Goal: Transaction & Acquisition: Download file/media

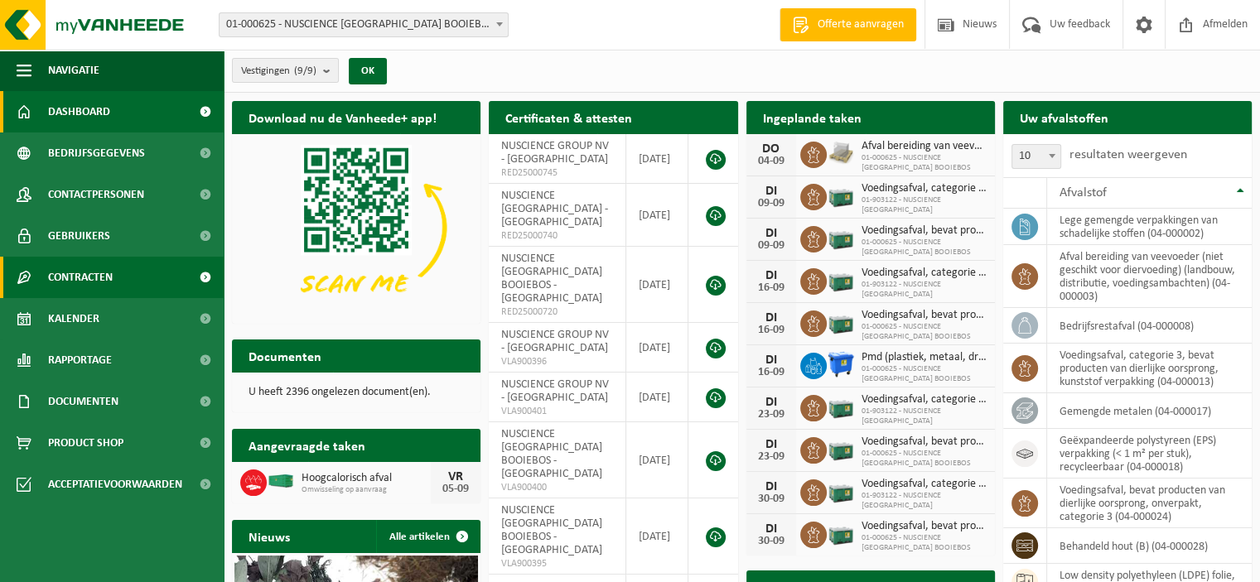
click at [202, 280] on span at bounding box center [204, 277] width 37 height 41
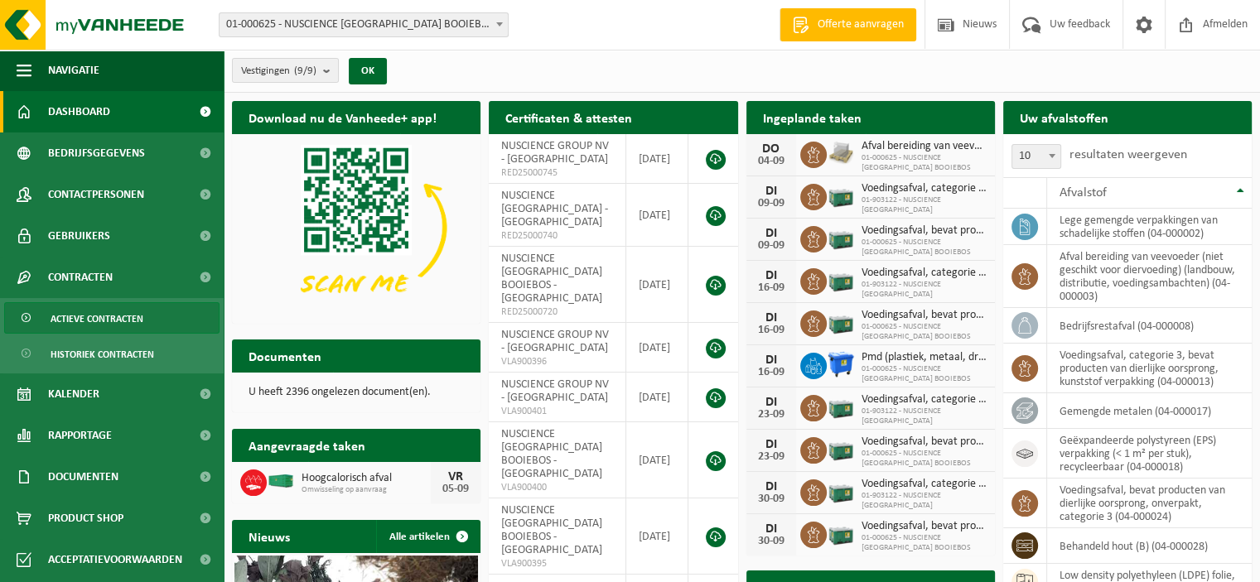
click at [152, 321] on link "Actieve contracten" at bounding box center [111, 317] width 215 height 31
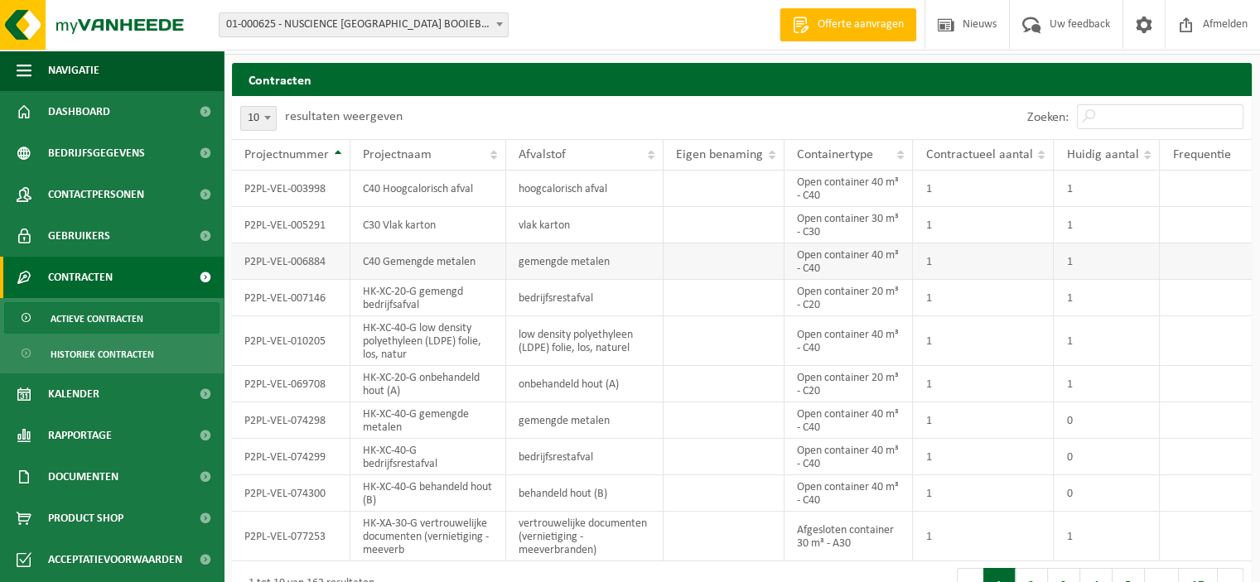
scroll to position [70, 0]
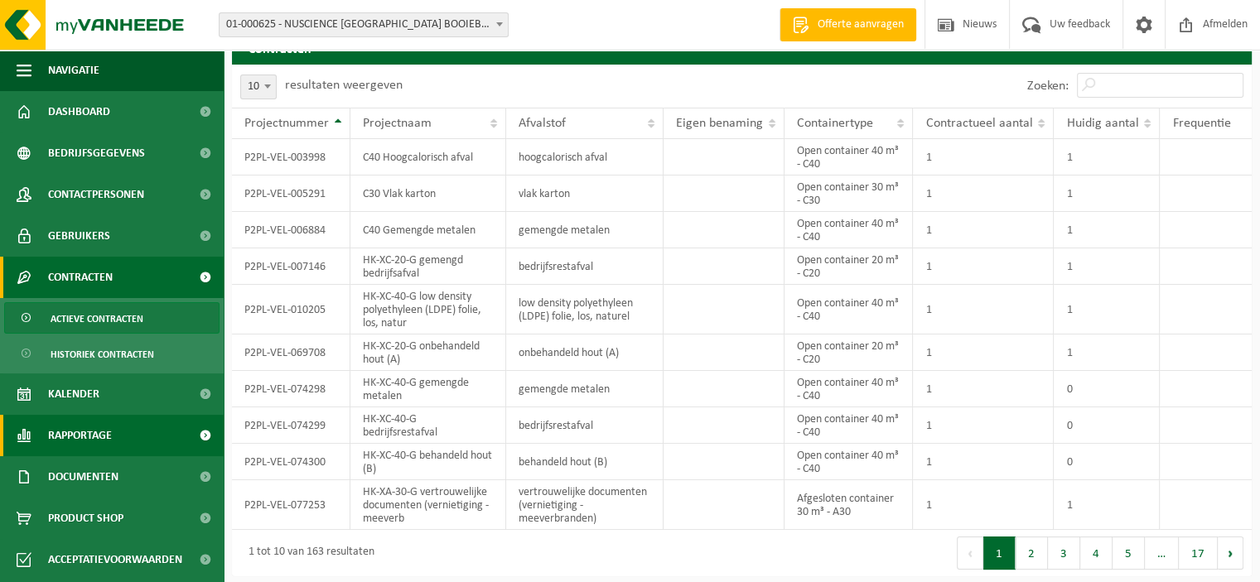
click at [99, 440] on span "Rapportage" at bounding box center [80, 435] width 64 height 41
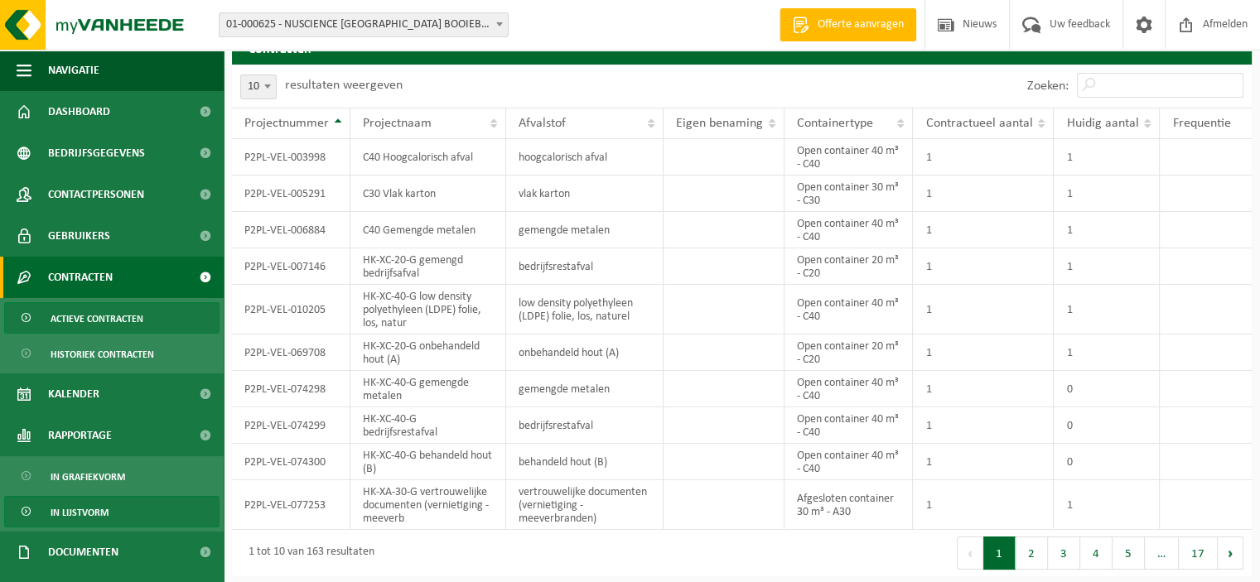
click at [100, 513] on span "In lijstvorm" at bounding box center [80, 512] width 58 height 31
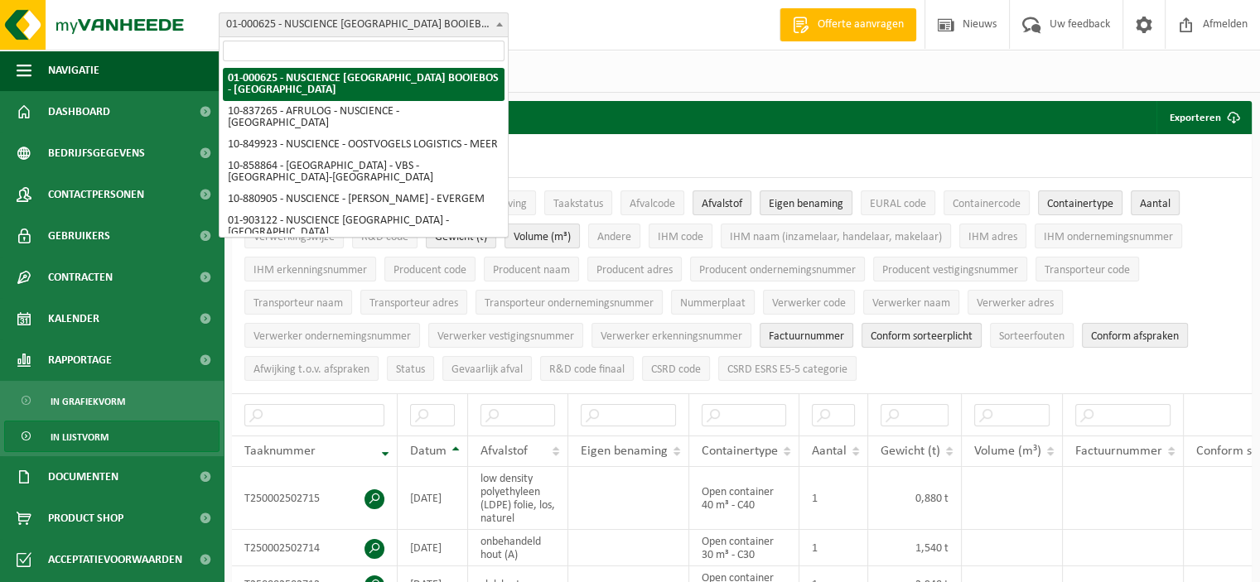
click at [500, 25] on b at bounding box center [499, 24] width 7 height 4
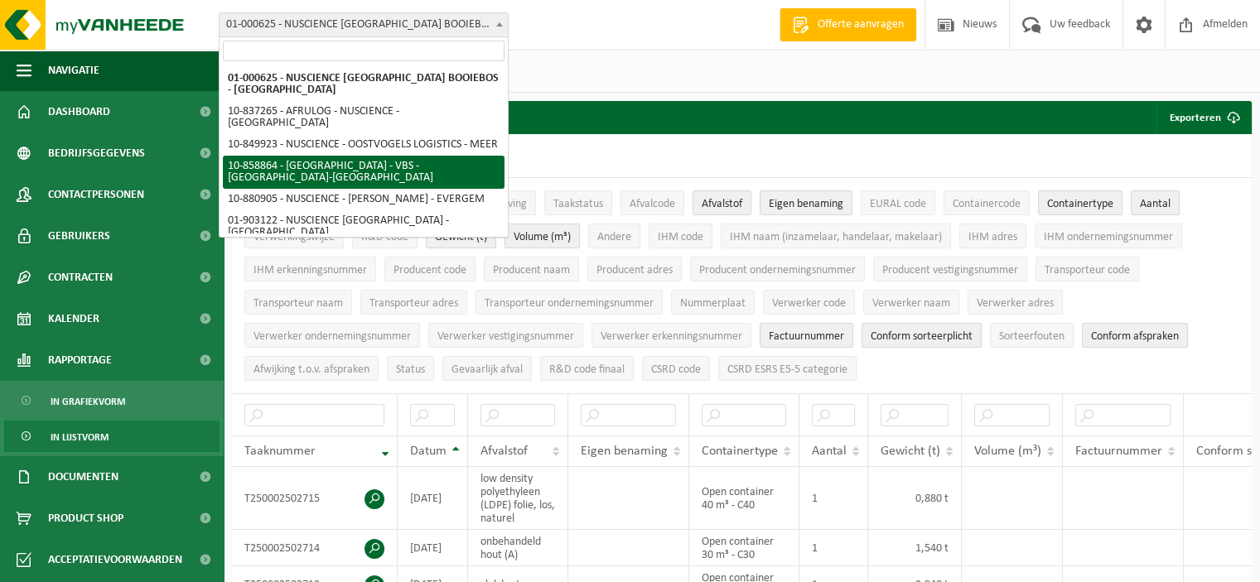
drag, startPoint x: 398, startPoint y: 218, endPoint x: 400, endPoint y: 154, distance: 63.8
select select "96067"
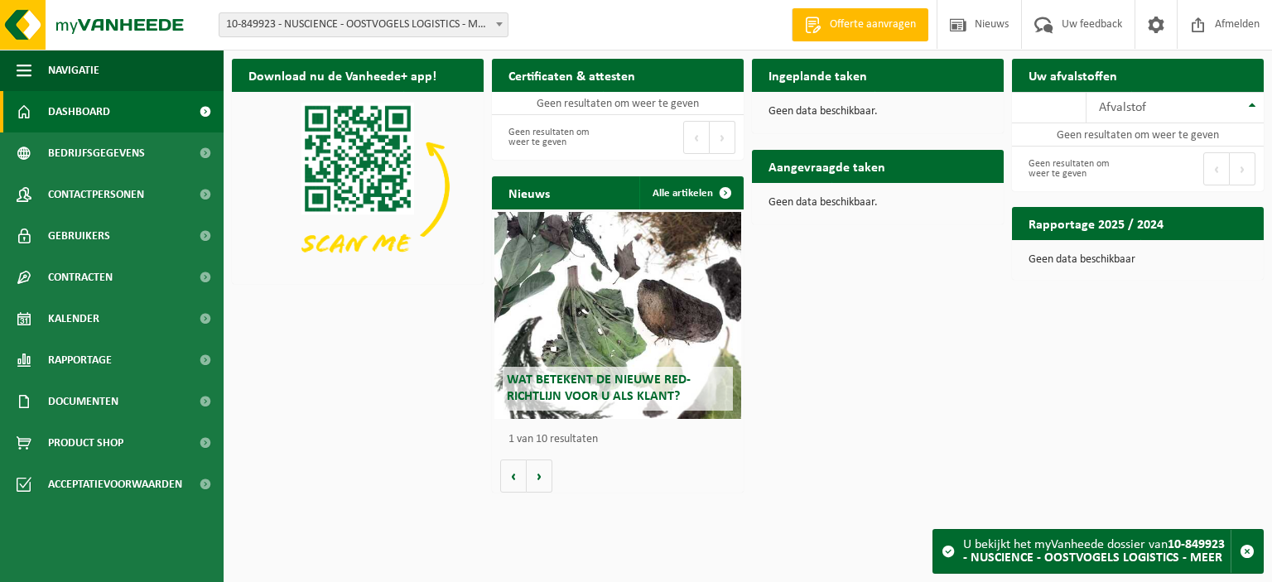
click at [495, 20] on span at bounding box center [499, 24] width 17 height 22
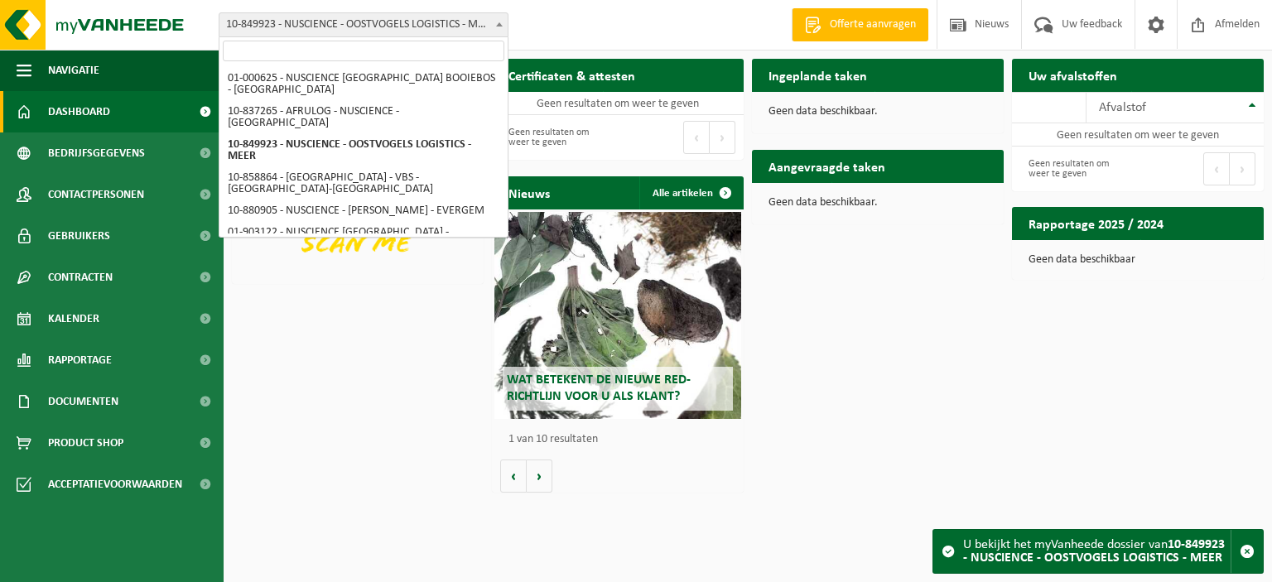
scroll to position [86, 0]
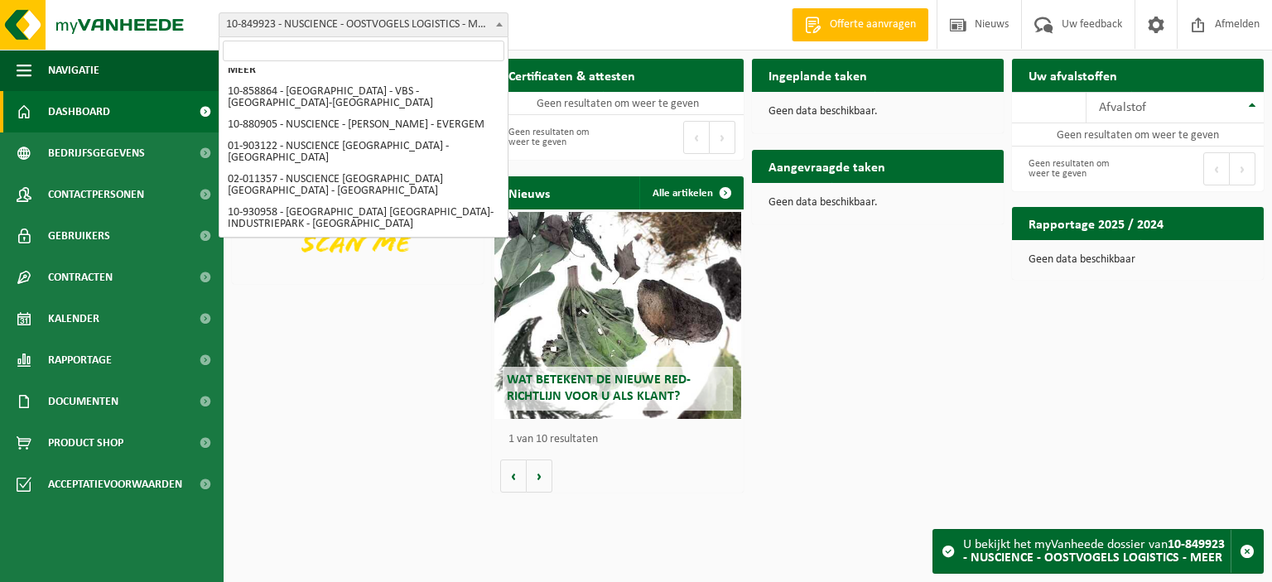
select select "3347"
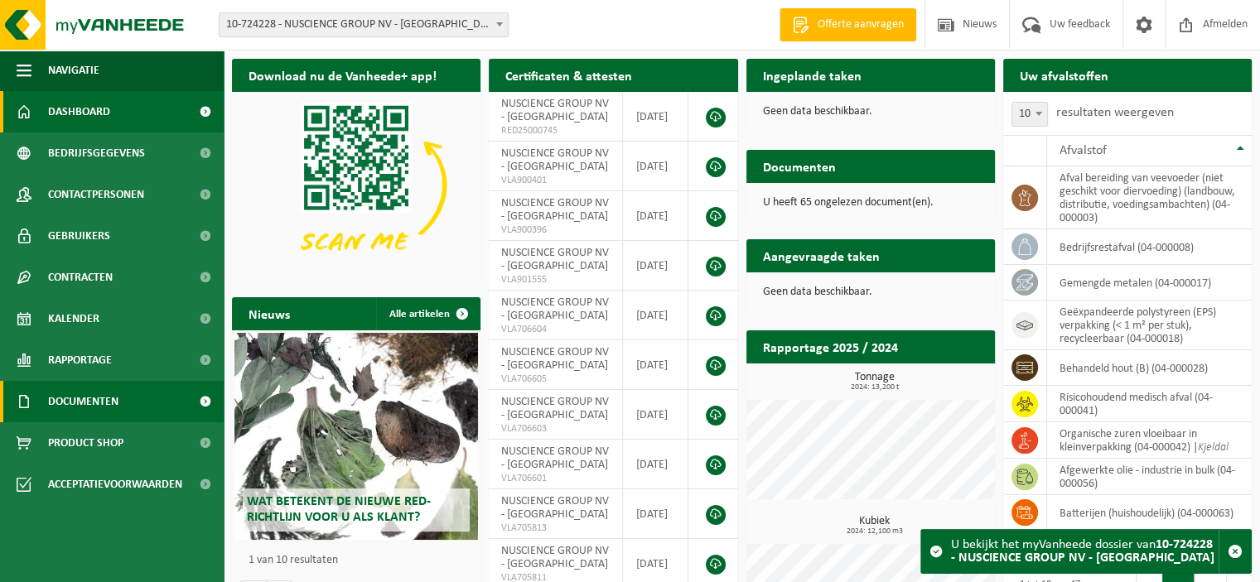
click at [149, 407] on link "Documenten" at bounding box center [112, 401] width 224 height 41
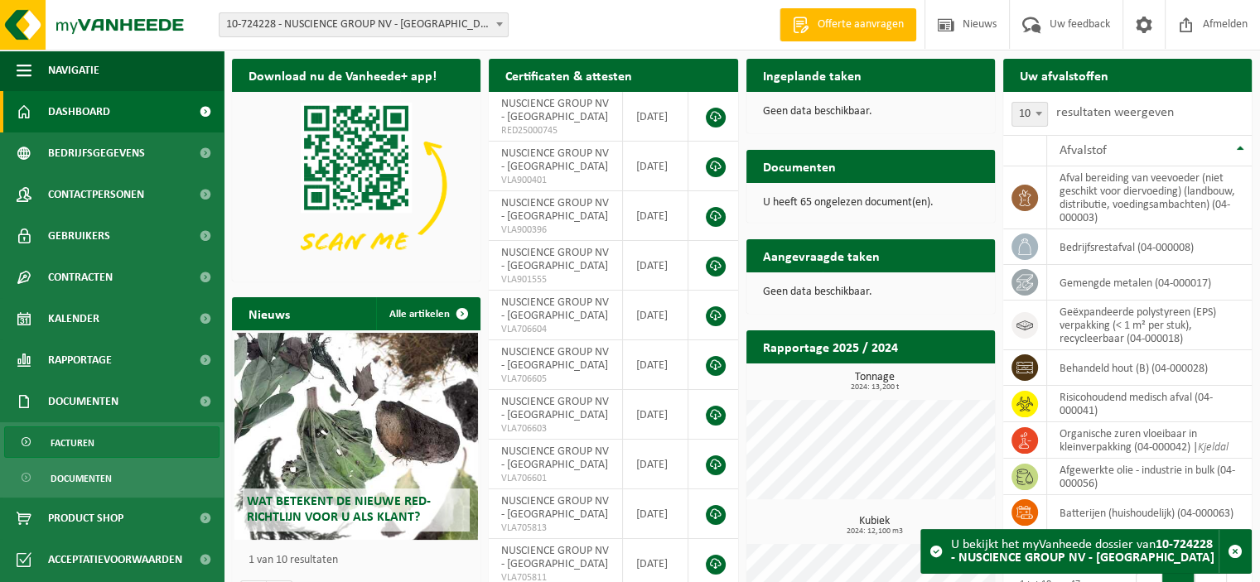
click at [119, 438] on link "Facturen" at bounding box center [111, 442] width 215 height 31
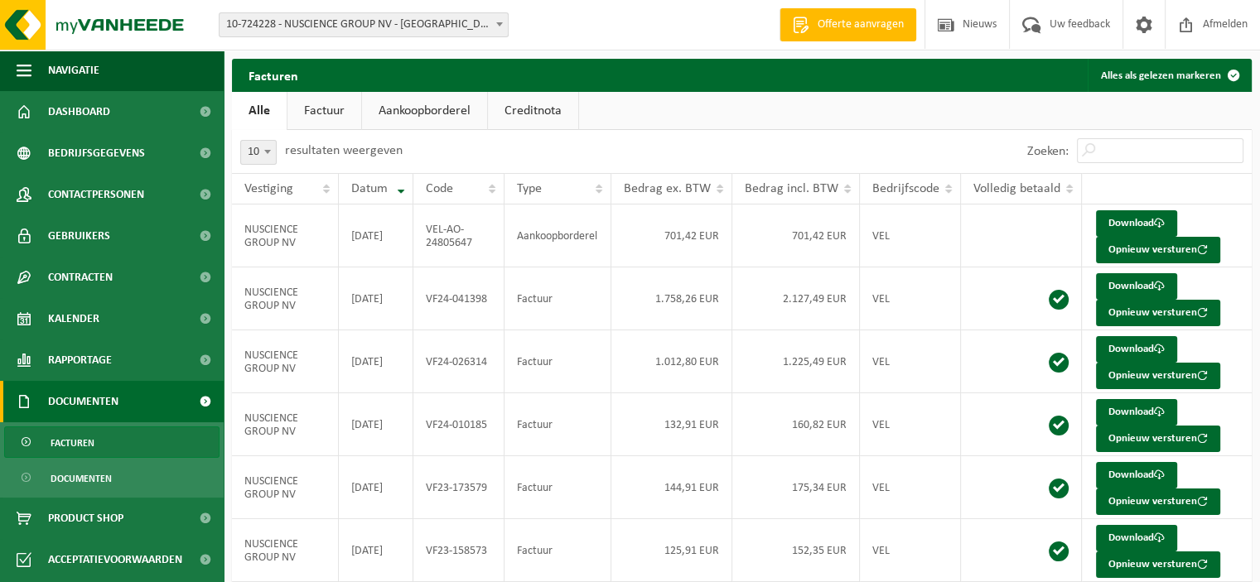
click at [502, 24] on b at bounding box center [499, 24] width 7 height 4
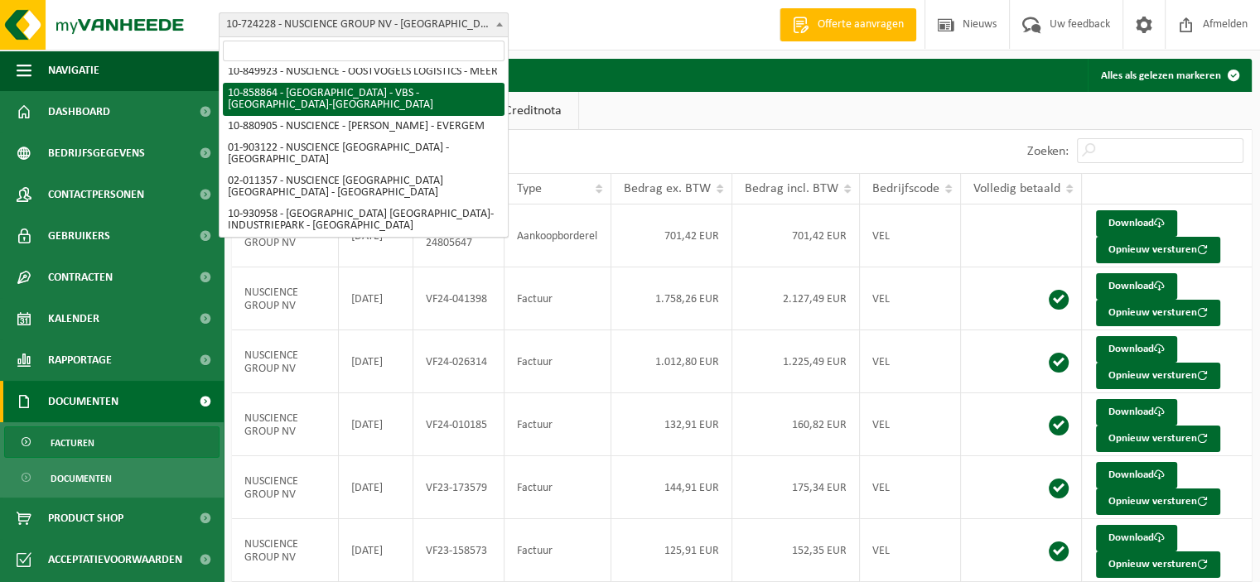
scroll to position [86, 0]
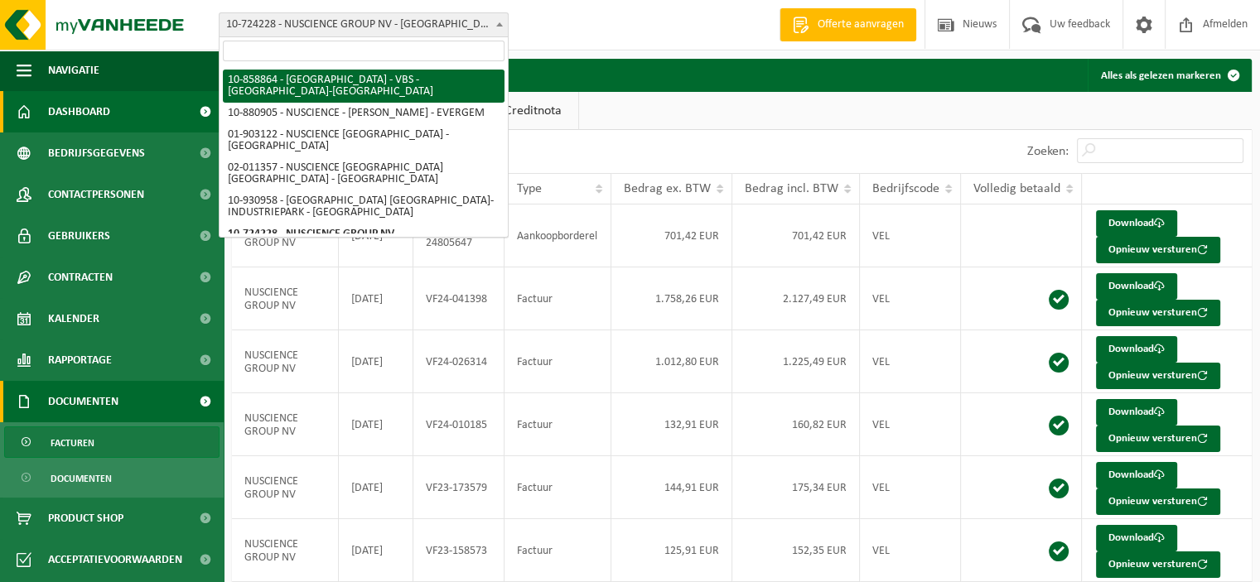
click at [92, 120] on span "Dashboard" at bounding box center [79, 111] width 62 height 41
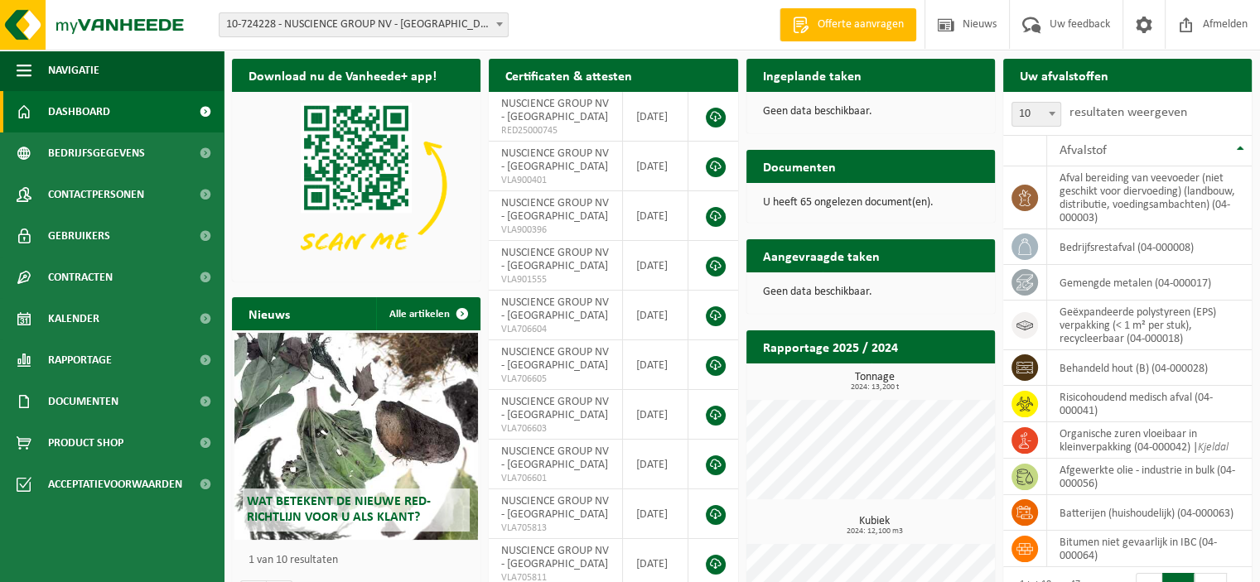
click at [500, 22] on span at bounding box center [499, 24] width 17 height 22
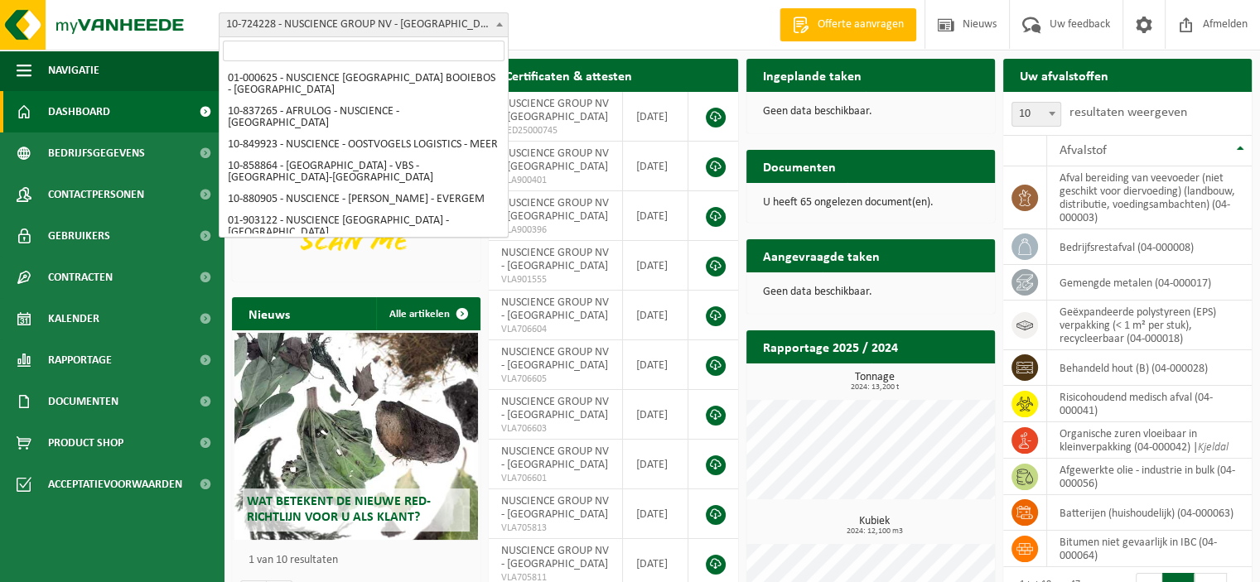
scroll to position [86, 0]
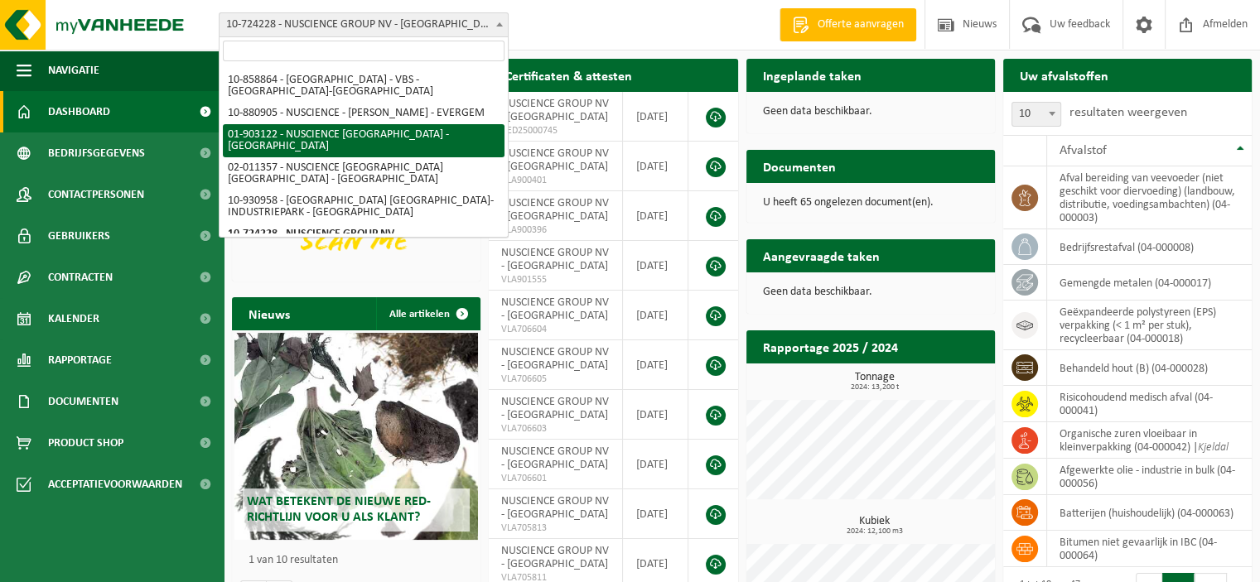
select select "1022"
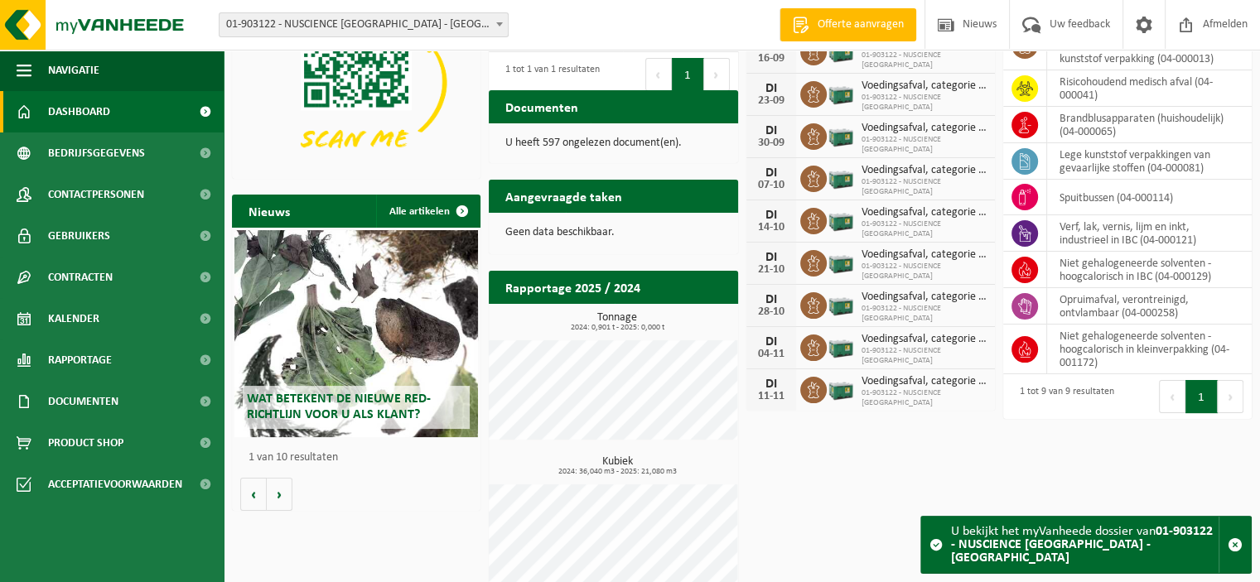
scroll to position [120, 0]
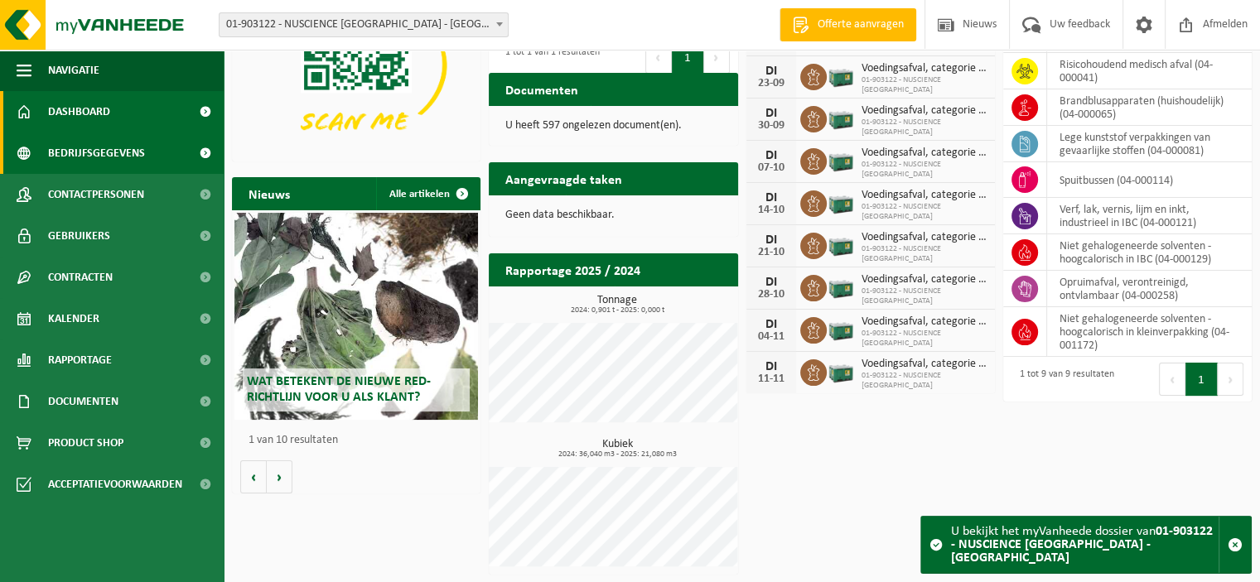
click at [106, 158] on span "Bedrijfsgegevens" at bounding box center [96, 153] width 97 height 41
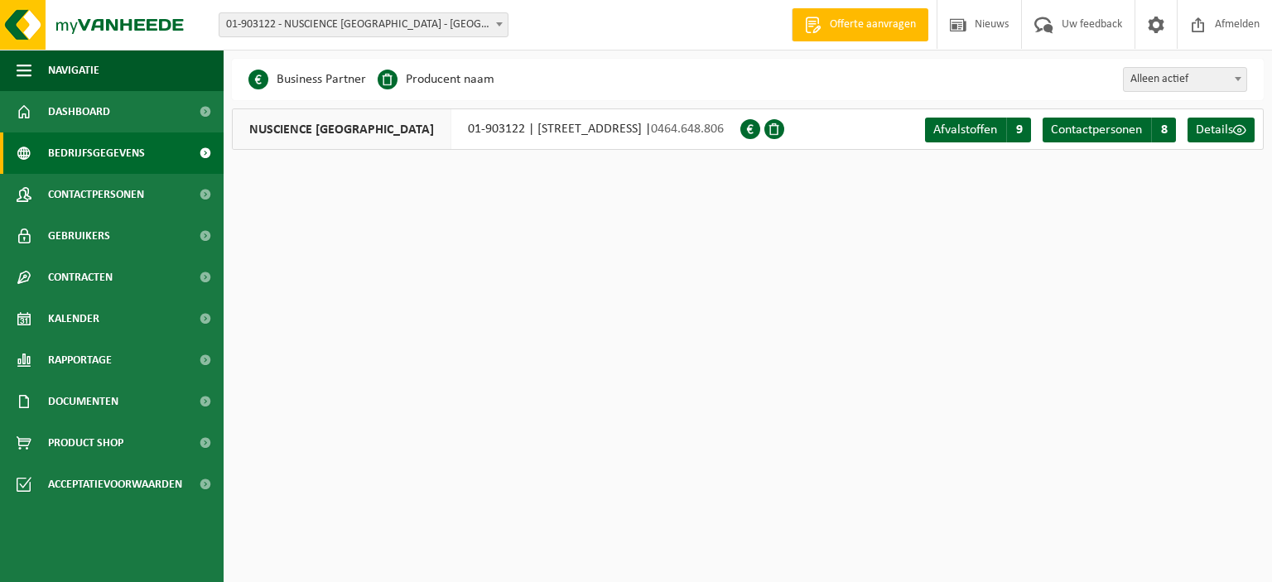
click at [340, 238] on html "Vestiging: 01-000625 - NUSCIENCE BELGIUM BOOIEBOS - DRONGEN 10-837265 - AFRULOG…" at bounding box center [636, 291] width 1272 height 582
click at [94, 397] on span "Documenten" at bounding box center [83, 401] width 70 height 41
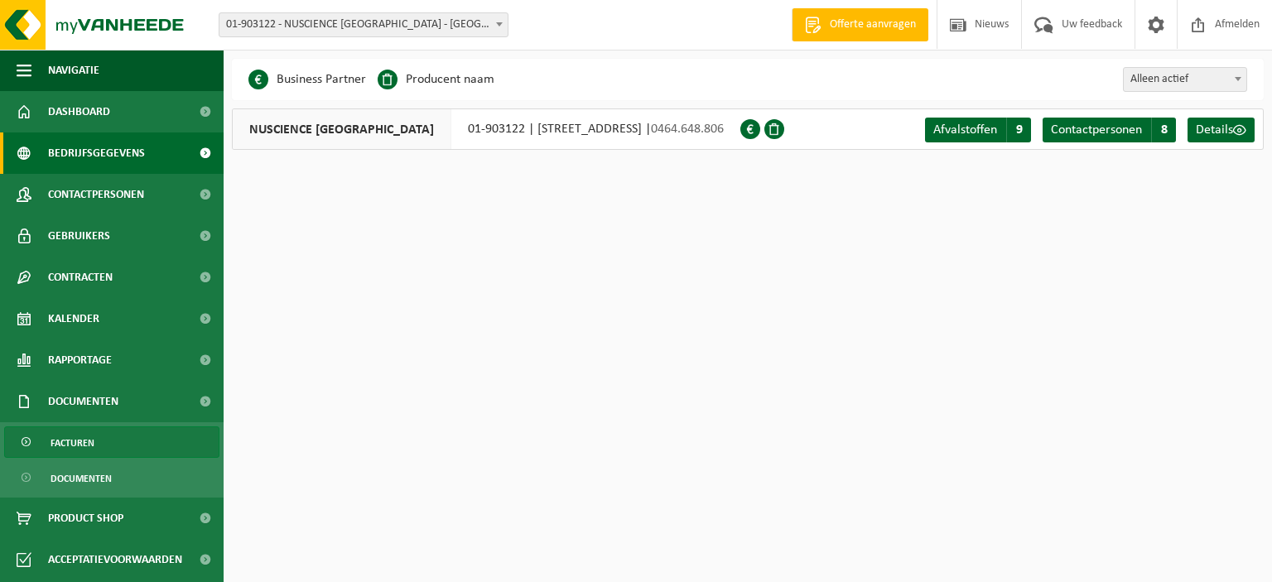
click at [87, 443] on span "Facturen" at bounding box center [73, 442] width 44 height 31
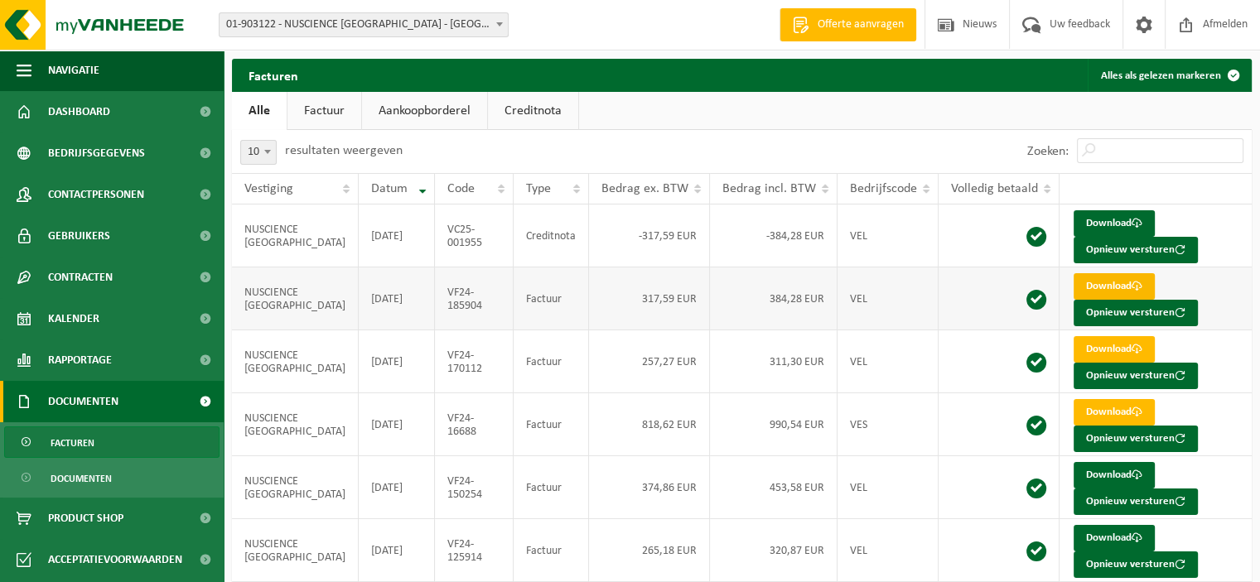
click at [1100, 285] on link "Download" at bounding box center [1113, 286] width 81 height 27
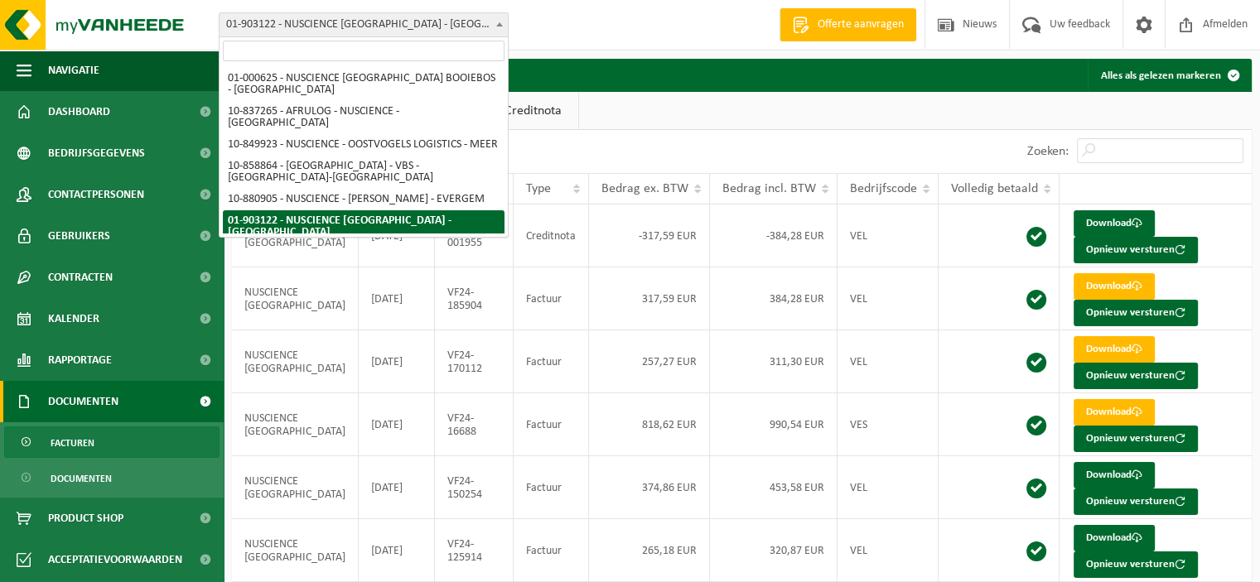
click at [499, 22] on span at bounding box center [499, 24] width 17 height 22
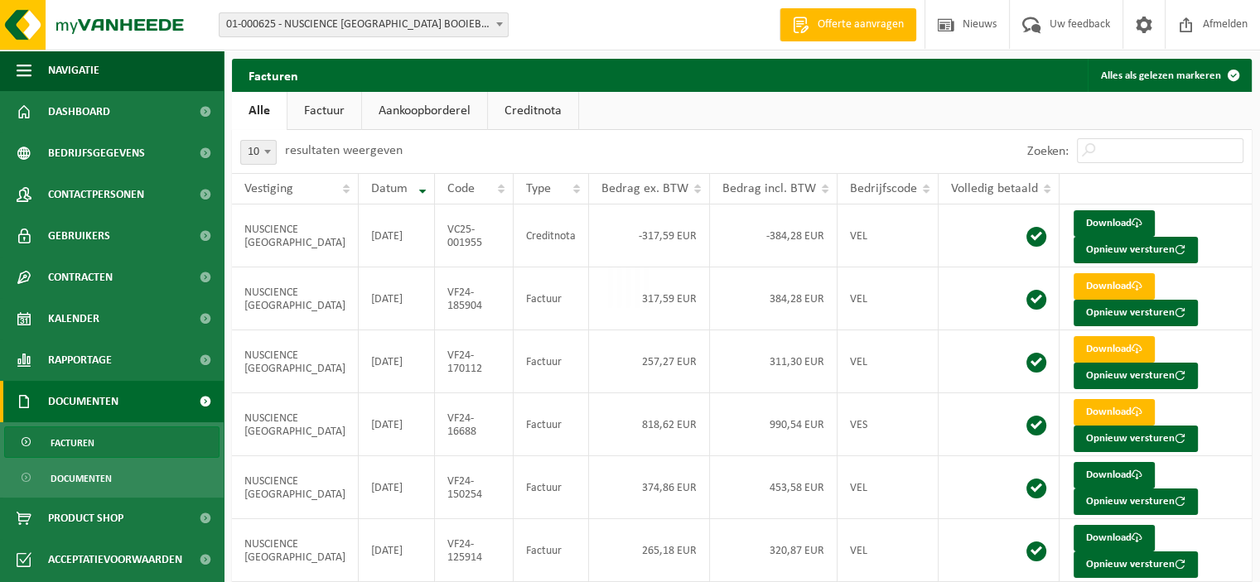
select select "75"
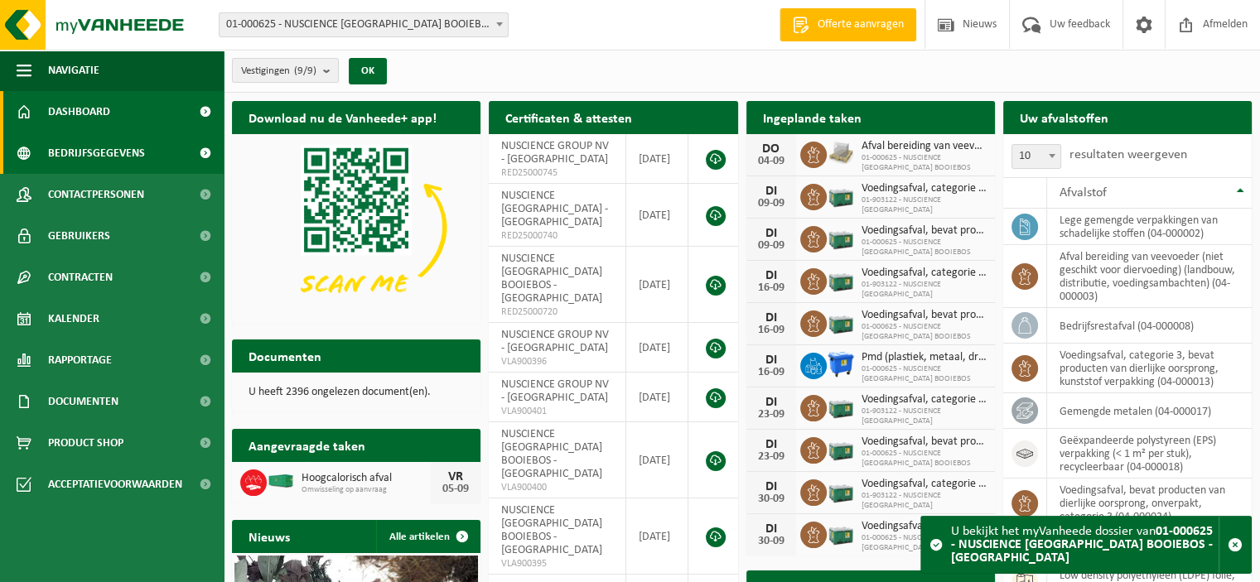
click at [113, 152] on span "Bedrijfsgegevens" at bounding box center [96, 153] width 97 height 41
